Goal: Task Accomplishment & Management: Complete application form

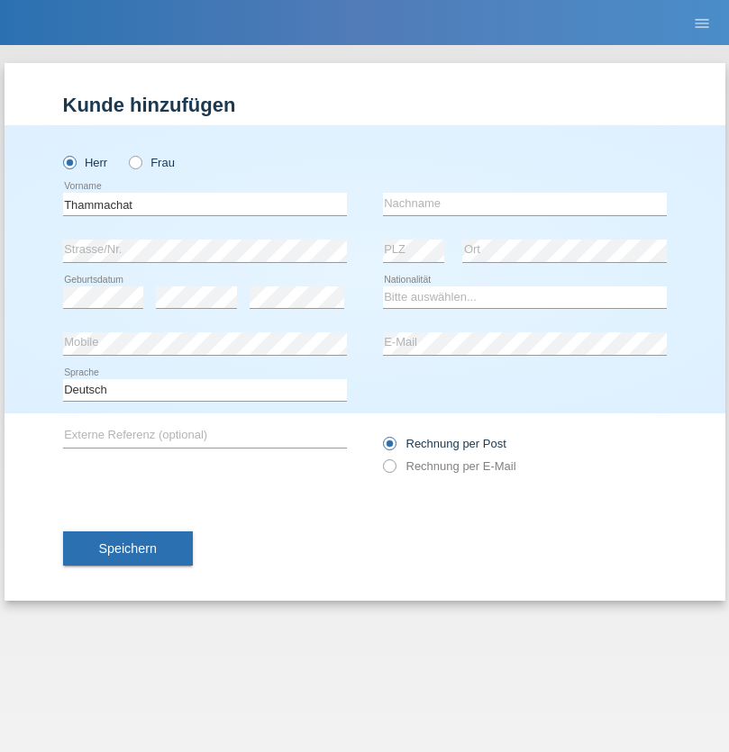
type input "Thammachat"
click at [524, 204] on input "text" at bounding box center [525, 204] width 284 height 23
type input "Kaewphoung"
select select "TH"
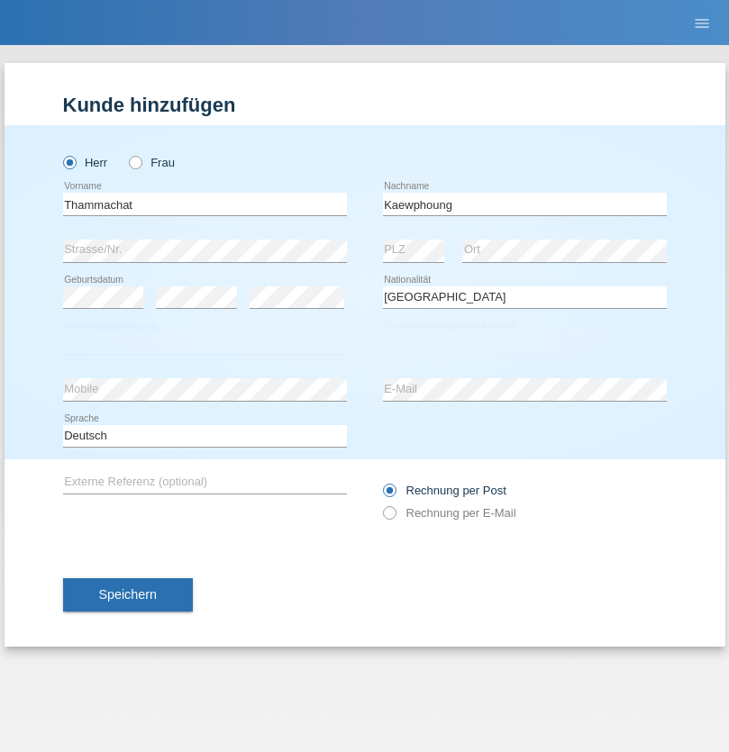
select select "C"
select select "23"
select select "12"
select select "2021"
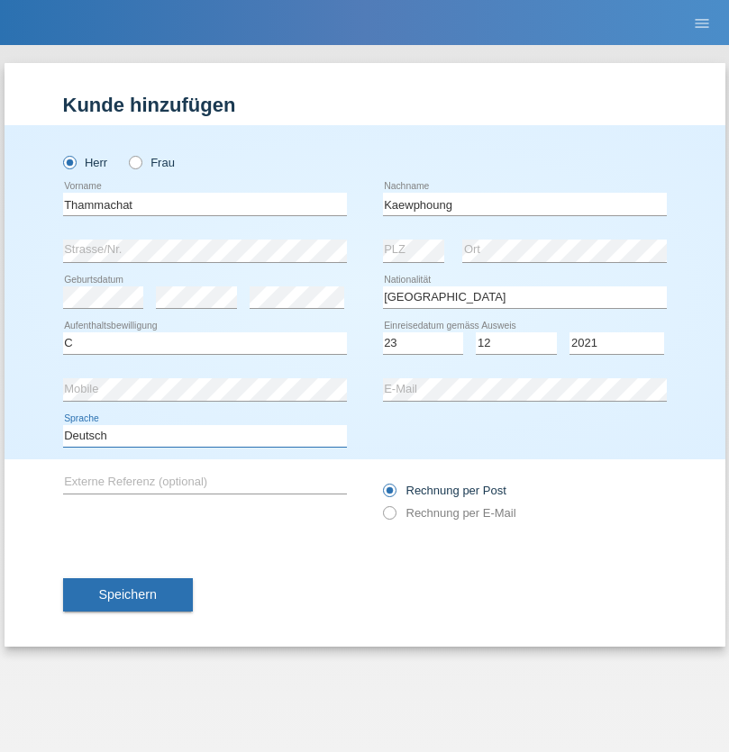
select select "en"
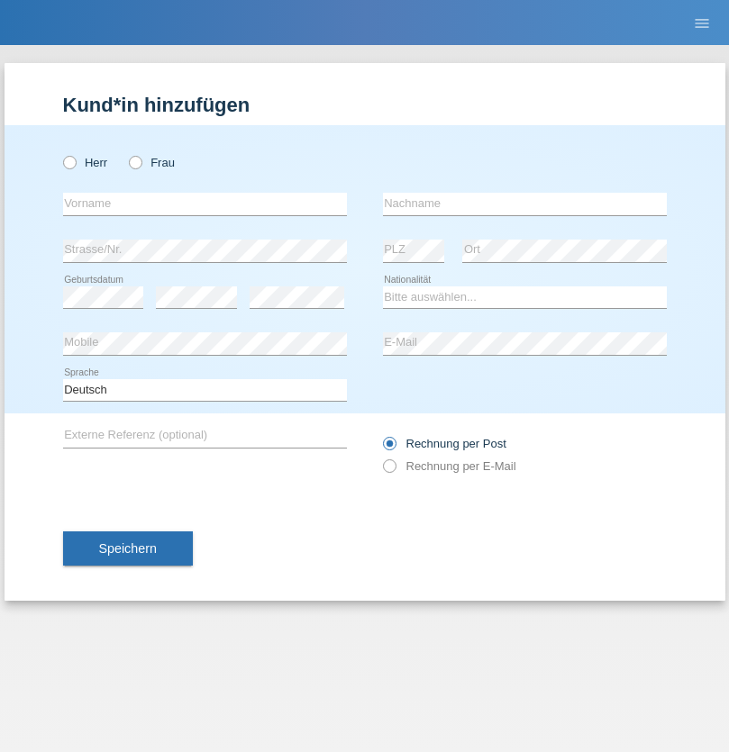
radio input "true"
click at [205, 204] on input "text" at bounding box center [205, 204] width 284 height 23
type input "[PERSON_NAME]"
click at [524, 204] on input "text" at bounding box center [525, 204] width 284 height 23
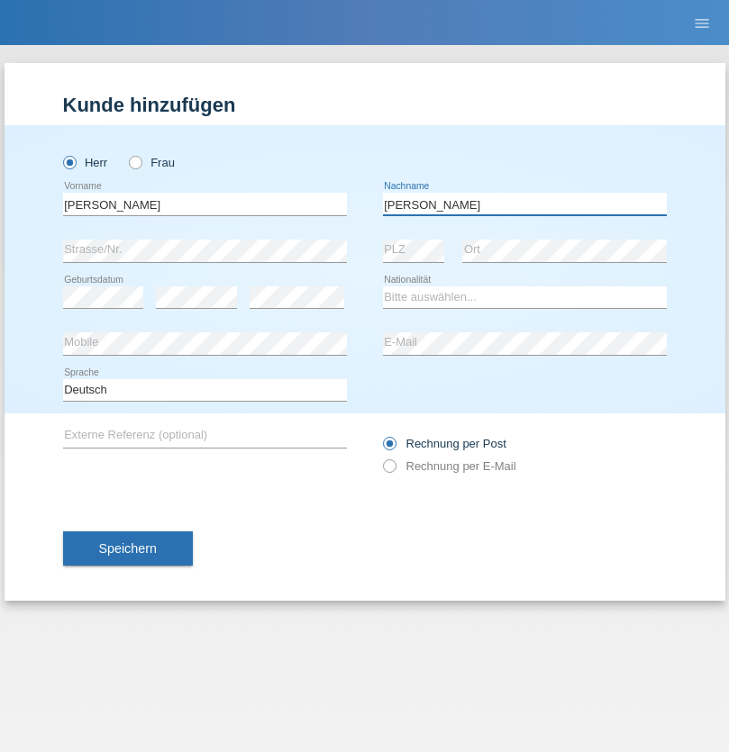
type input "Godinho"
select select "PT"
select select "C"
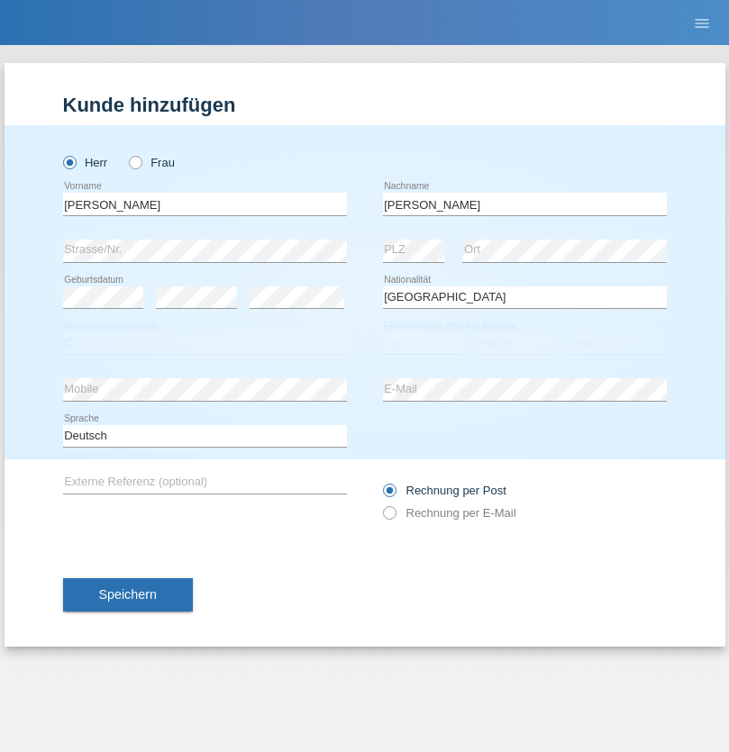
select select "17"
select select "04"
select select "2017"
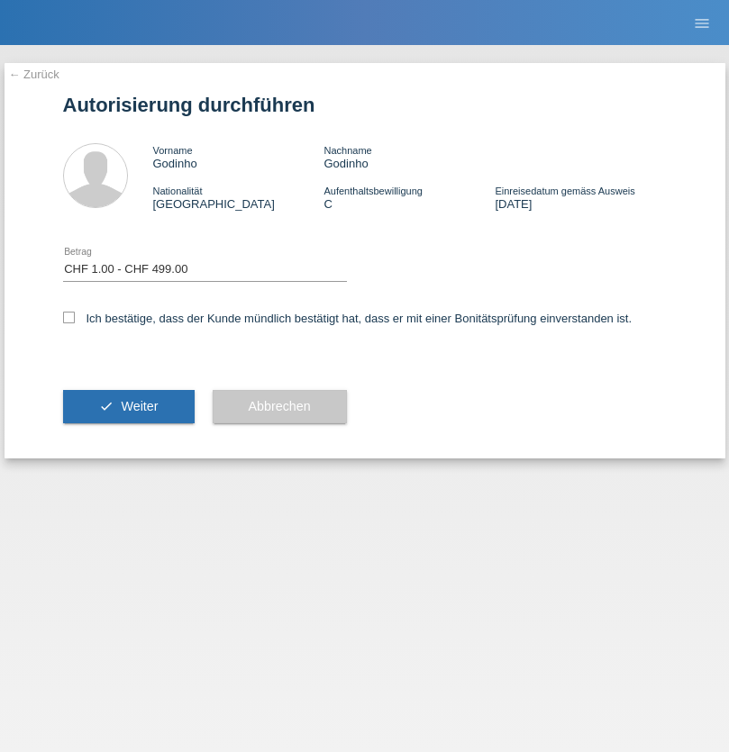
select select "1"
checkbox input "true"
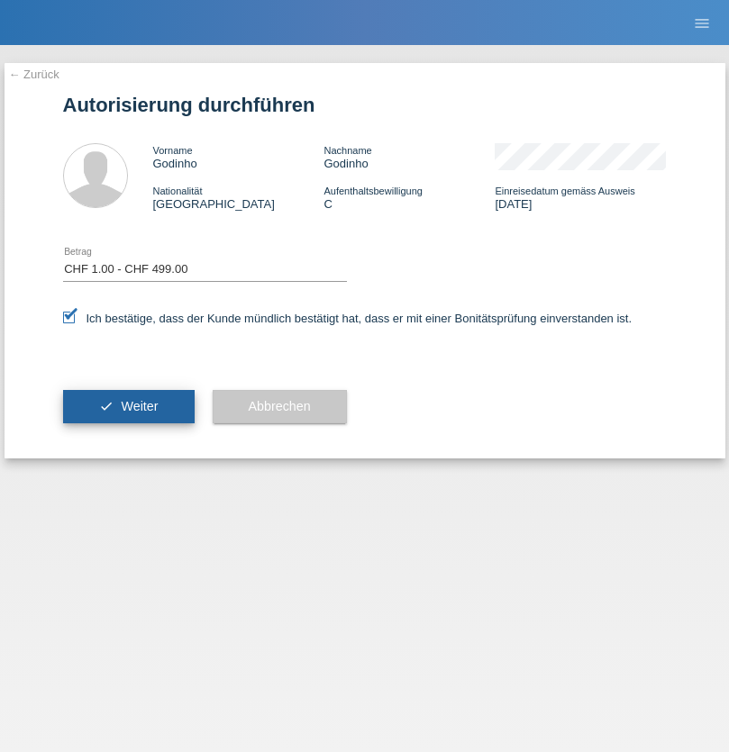
click at [128, 406] on span "Weiter" at bounding box center [139, 406] width 37 height 14
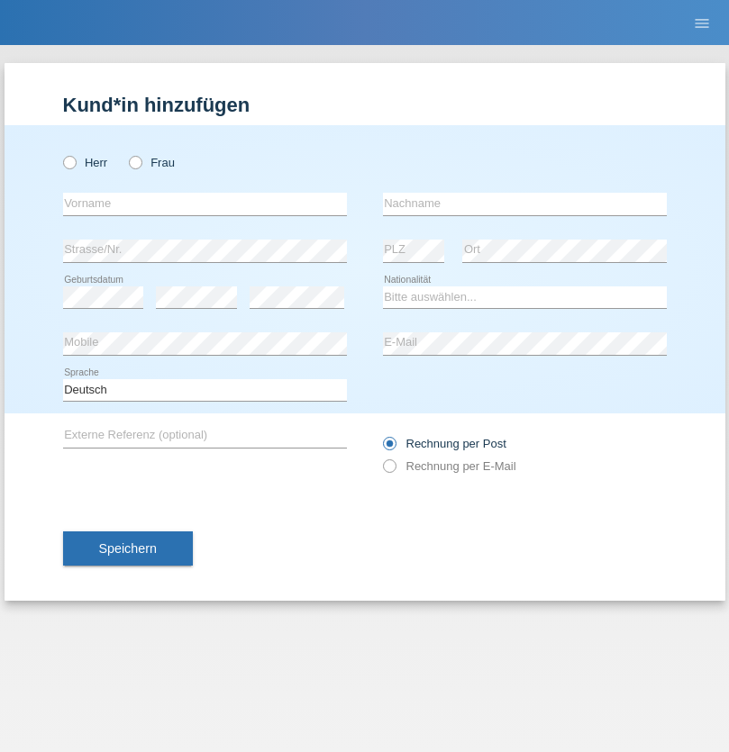
radio input "true"
click at [205, 204] on input "text" at bounding box center [205, 204] width 284 height 23
type input "Emel"
click at [524, 204] on input "text" at bounding box center [525, 204] width 284 height 23
type input "Bursa"
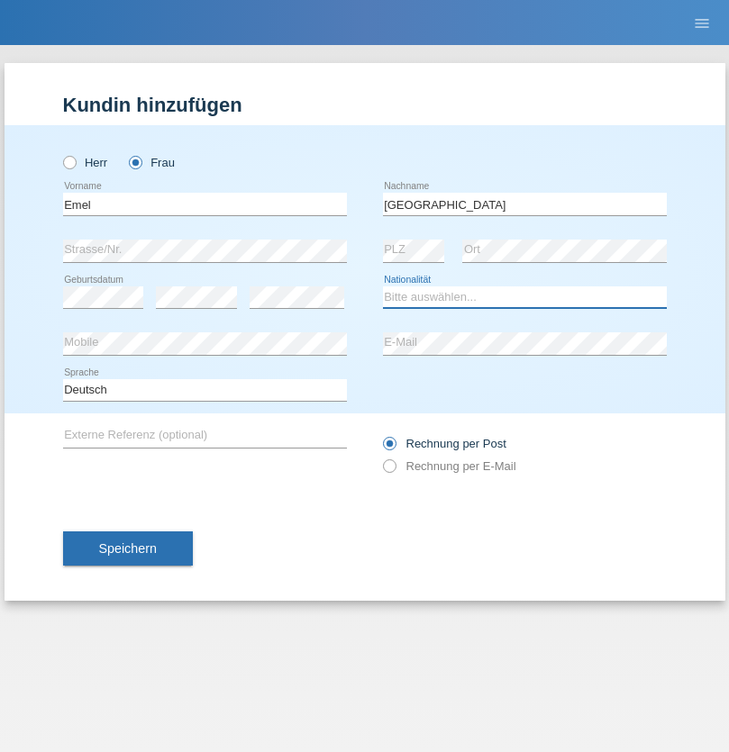
select select "GF"
select select "C"
select select "01"
select select "09"
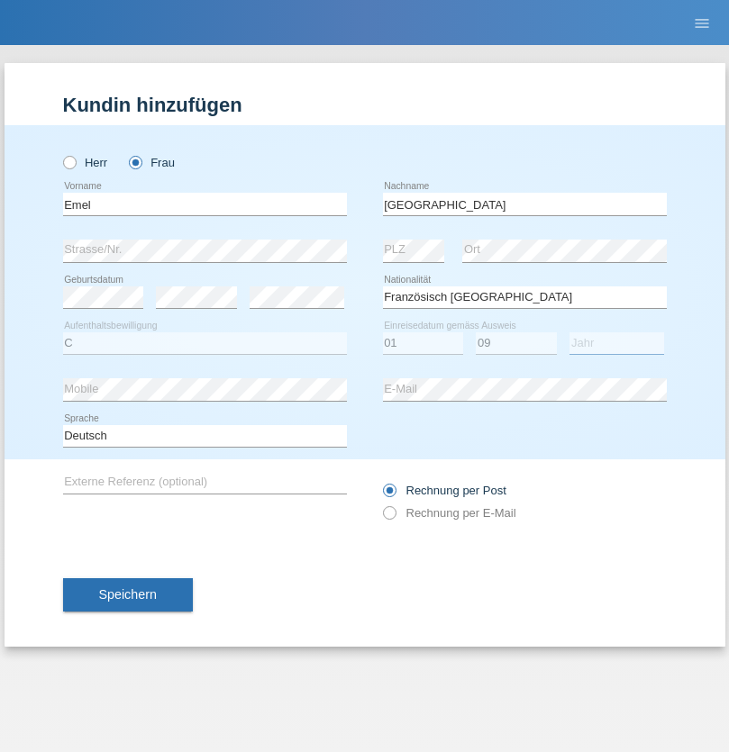
select select "2021"
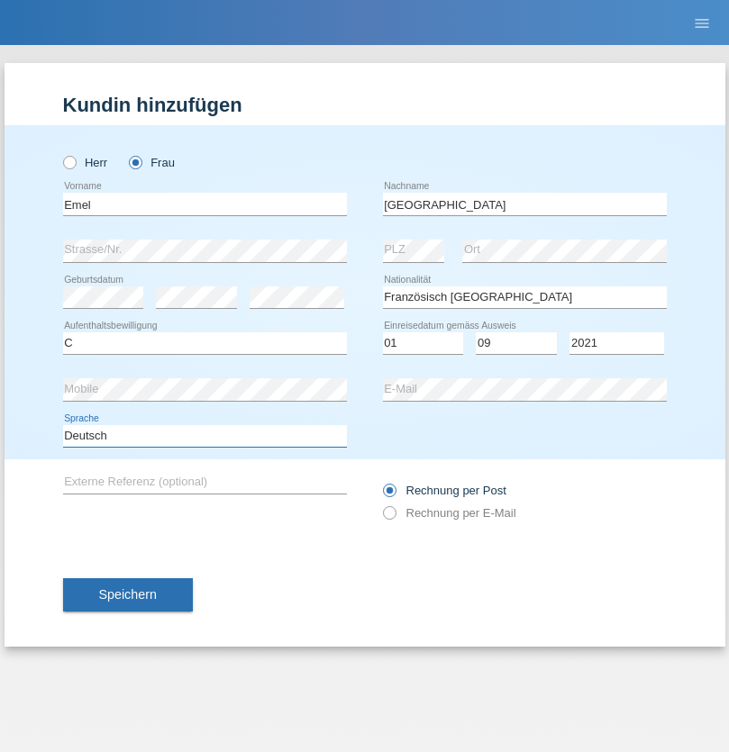
select select "en"
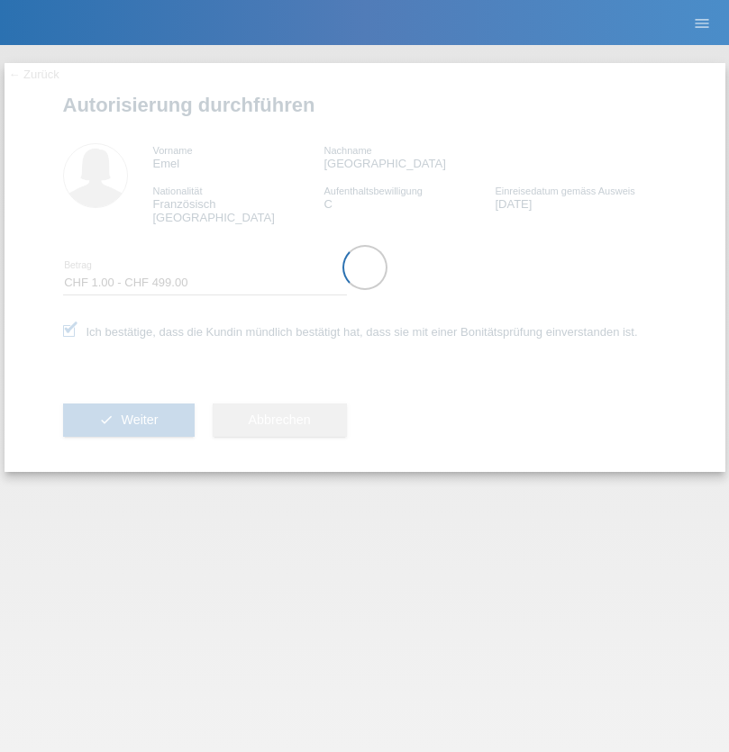
select select "1"
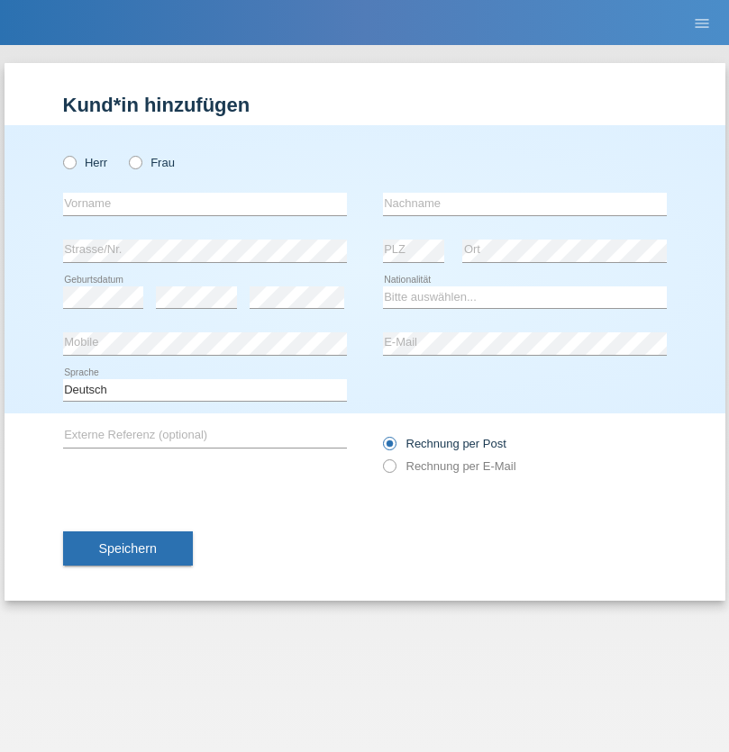
radio input "true"
click at [205, 204] on input "text" at bounding box center [205, 204] width 284 height 23
type input "Chiara Maria"
click at [524, 204] on input "text" at bounding box center [525, 204] width 284 height 23
type input "Recine"
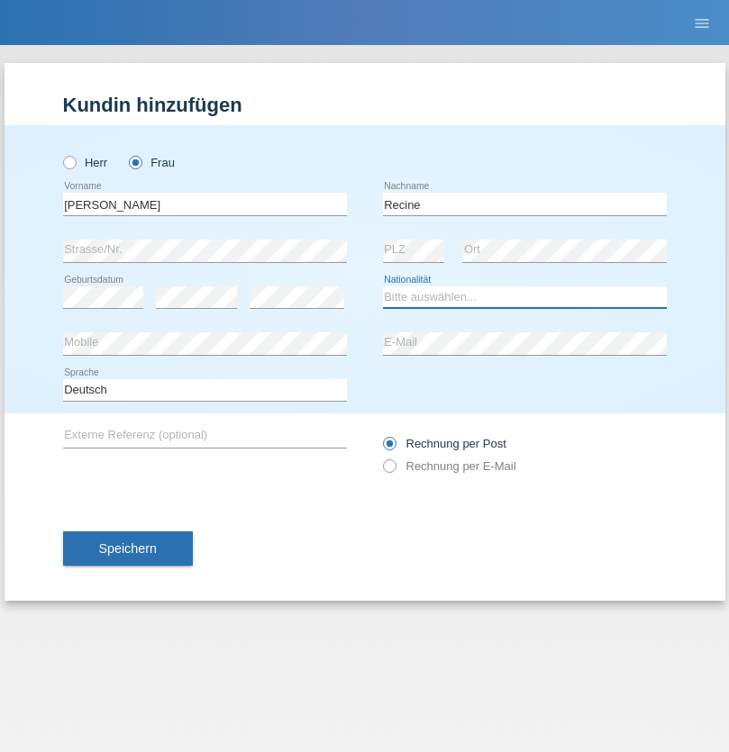
select select "CH"
radio input "true"
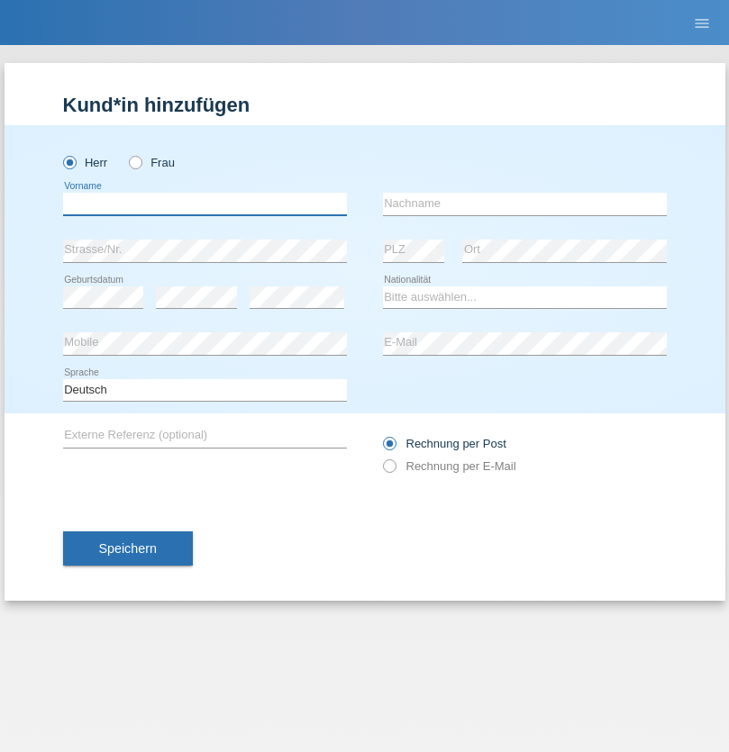
click at [205, 204] on input "text" at bounding box center [205, 204] width 284 height 23
type input "Christof"
click at [524, 204] on input "text" at bounding box center [525, 204] width 284 height 23
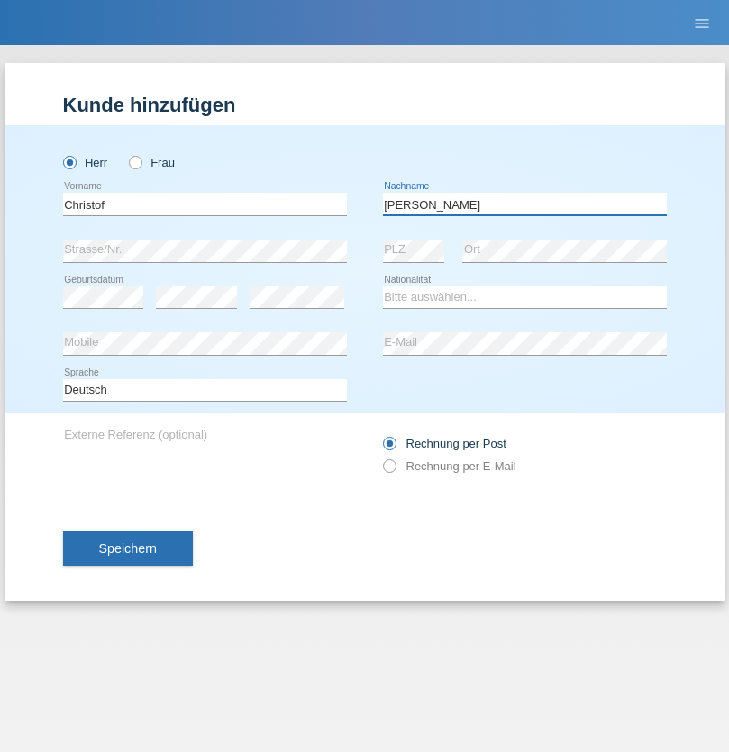
type input "Schenkel"
select select "CH"
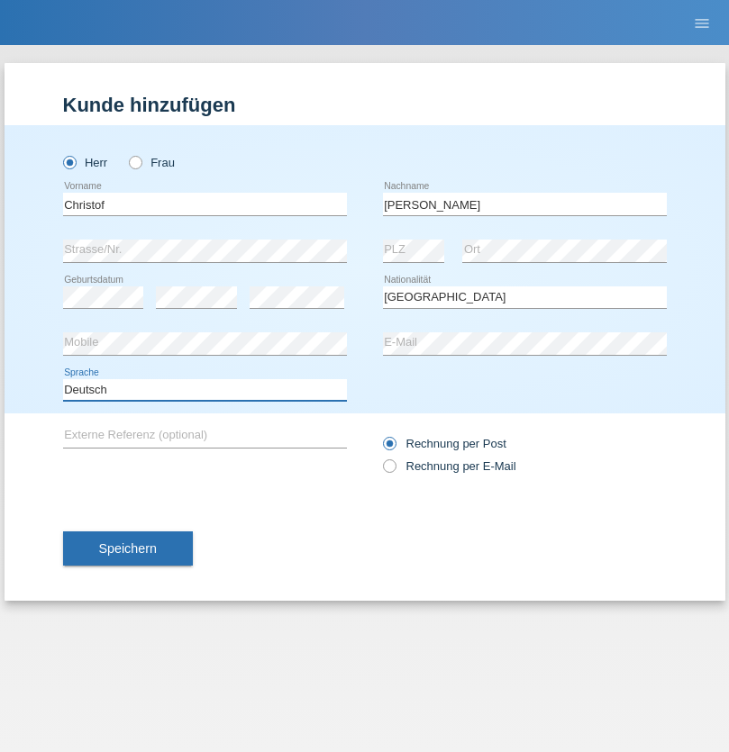
select select "en"
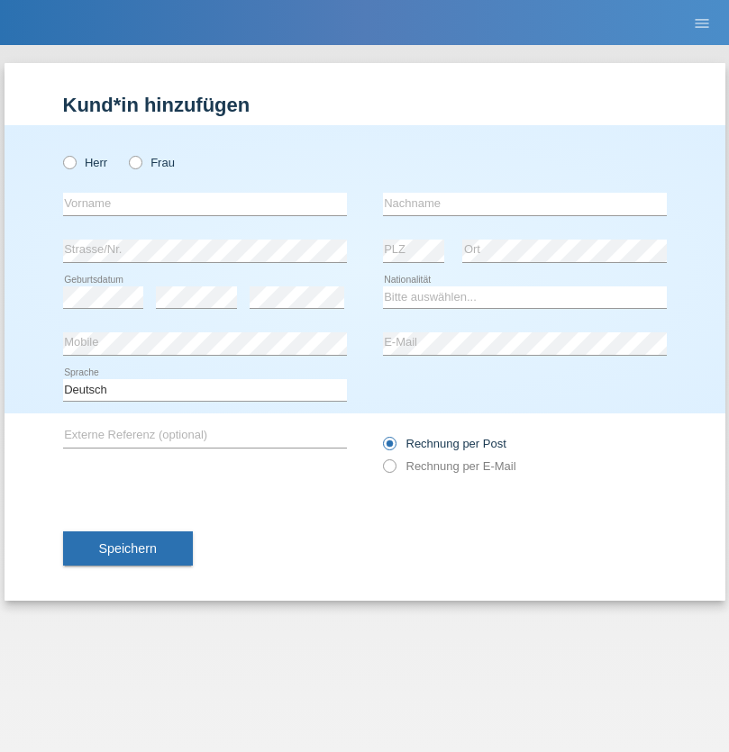
radio input "true"
click at [205, 204] on input "text" at bounding box center [205, 204] width 284 height 23
type input "Qashqo"
click at [524, 204] on input "text" at bounding box center [525, 204] width 284 height 23
type input "[PERSON_NAME]"
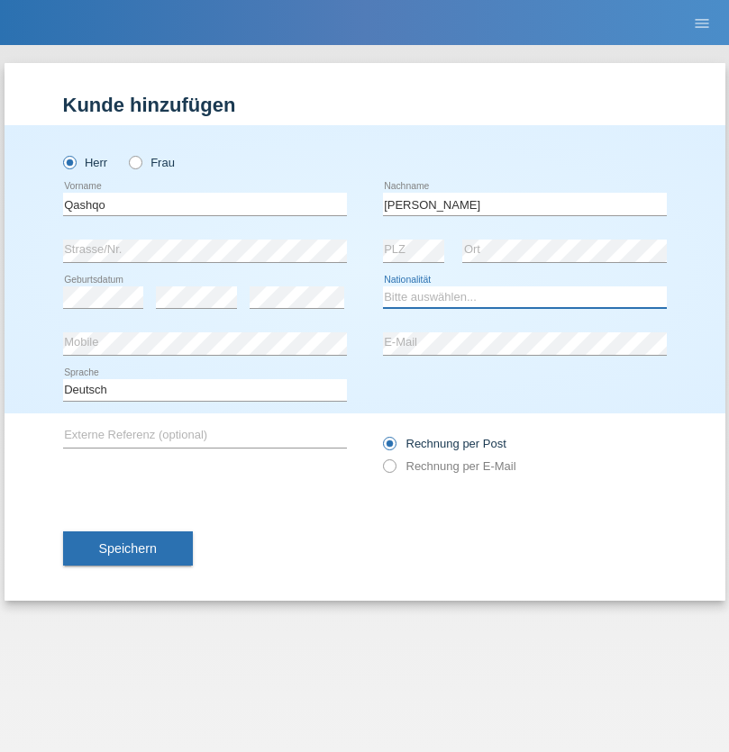
select select "CH"
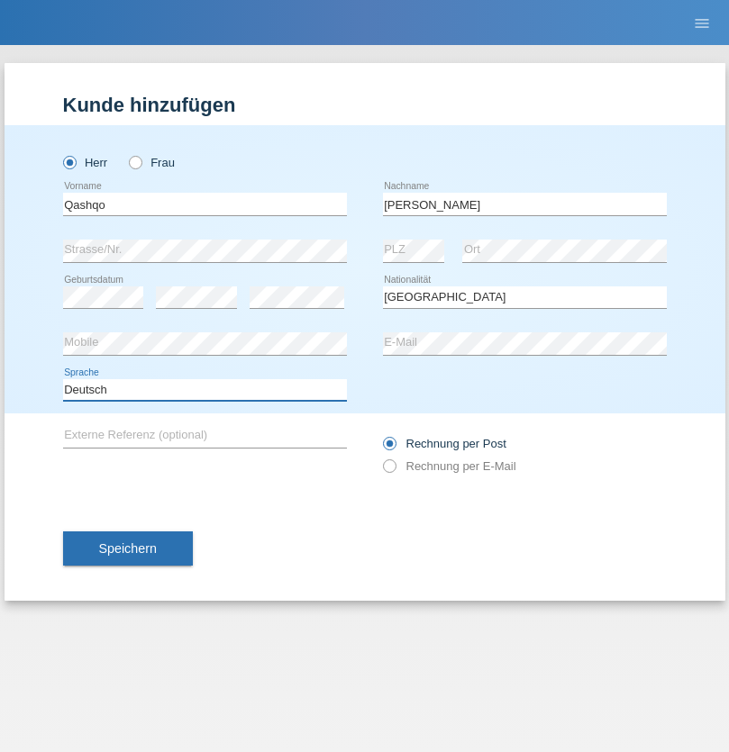
select select "en"
